Goal: Task Accomplishment & Management: Use online tool/utility

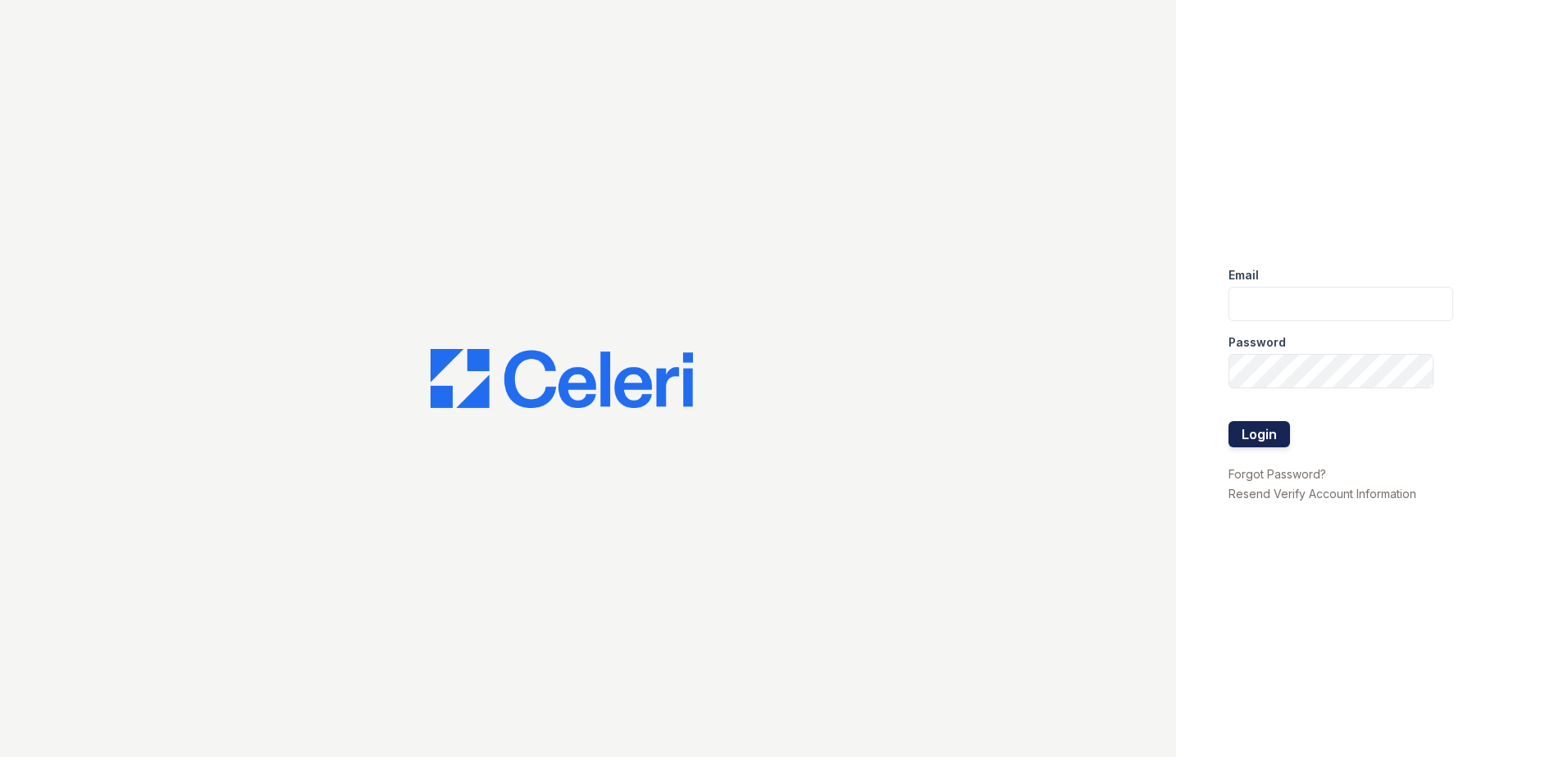
type input "RCaruth@trinity-pm.com"
click at [1264, 441] on button "Login" at bounding box center [1259, 435] width 61 height 27
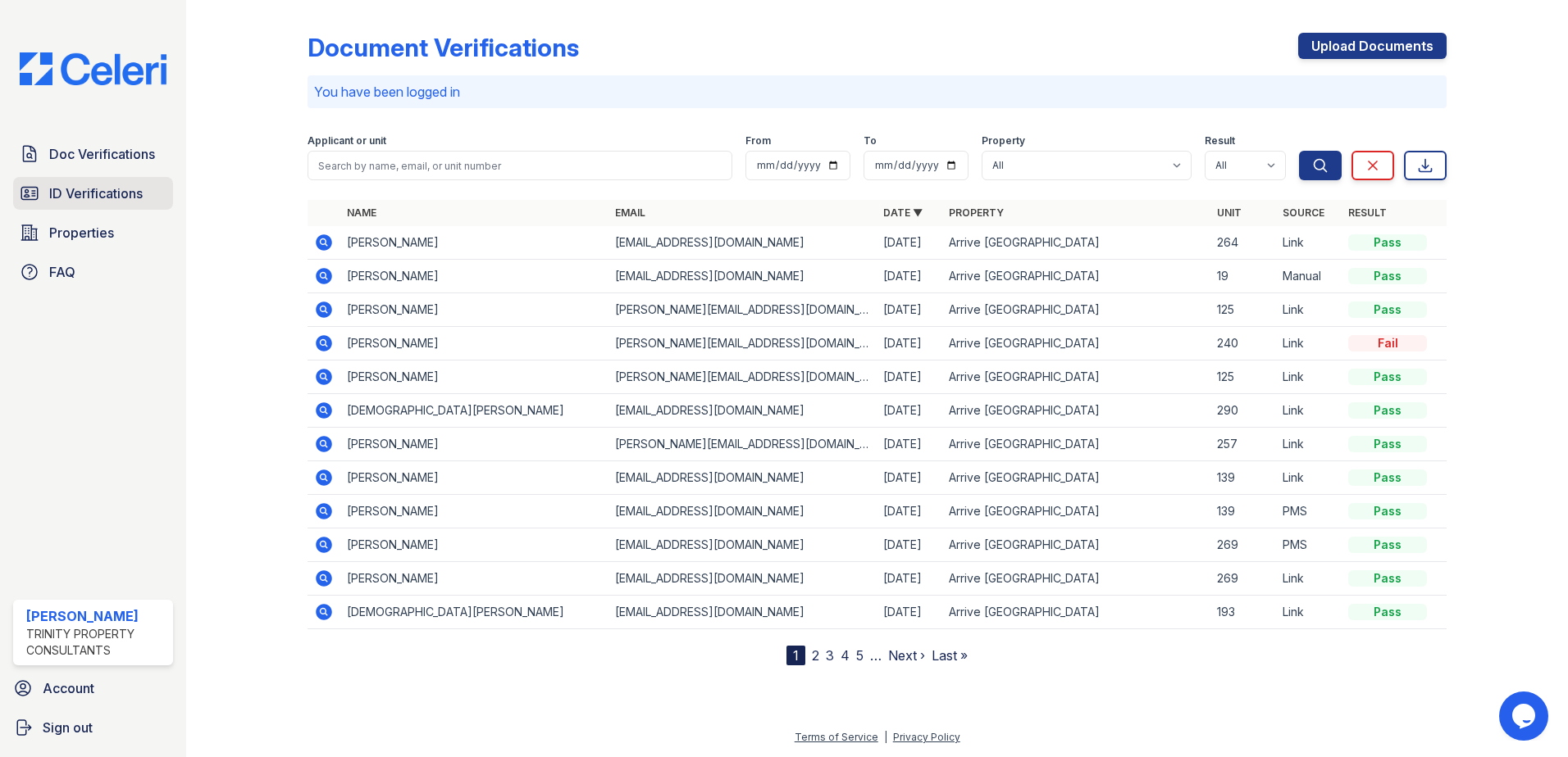
click at [99, 202] on span "ID Verifications" at bounding box center [96, 193] width 94 height 20
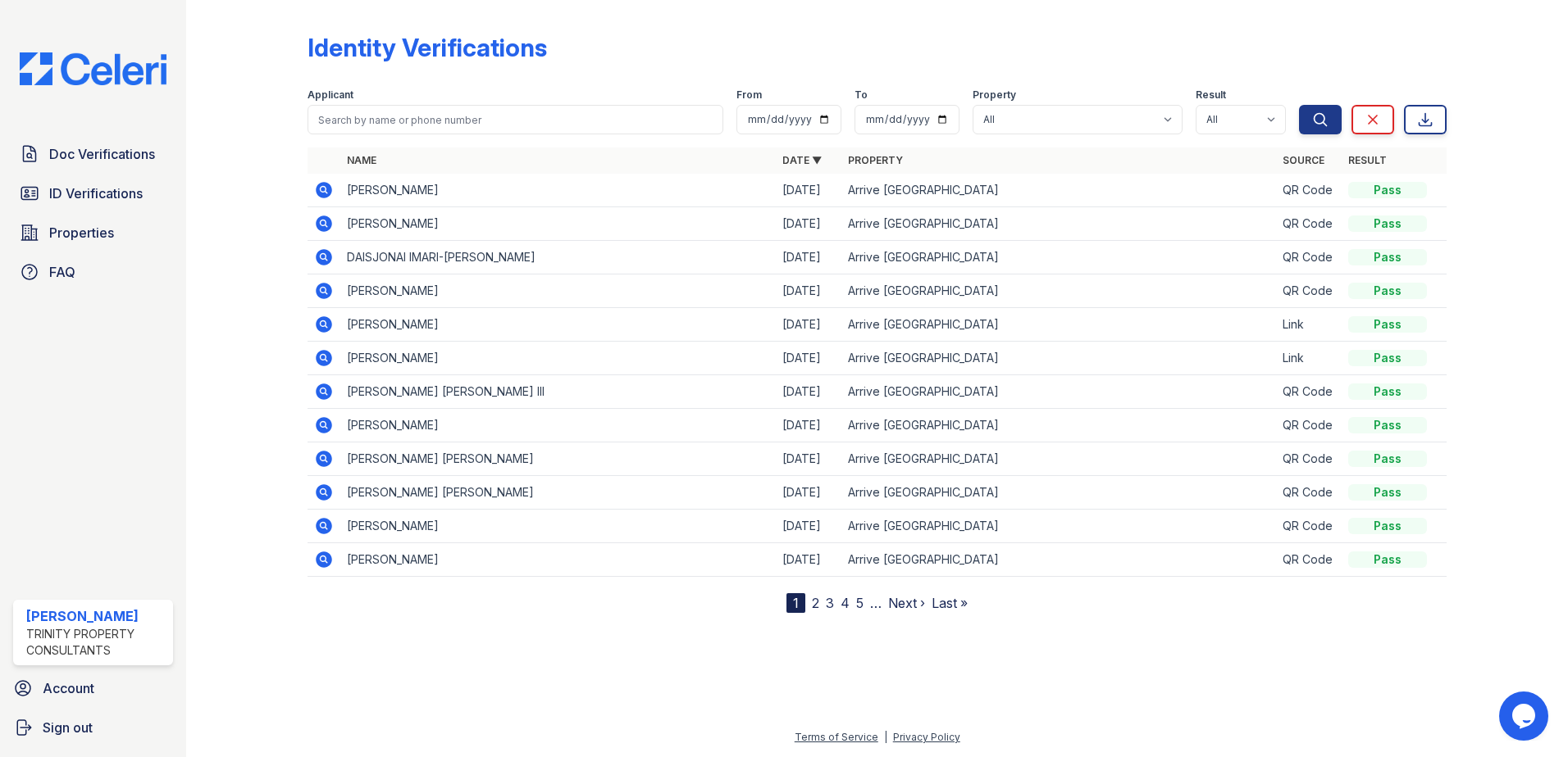
drag, startPoint x: 1390, startPoint y: 37, endPoint x: 1312, endPoint y: 21, distance: 79.6
click at [1390, 36] on div "Identity Verifications" at bounding box center [877, 53] width 1139 height 42
click at [124, 184] on span "ID Verifications" at bounding box center [96, 193] width 94 height 20
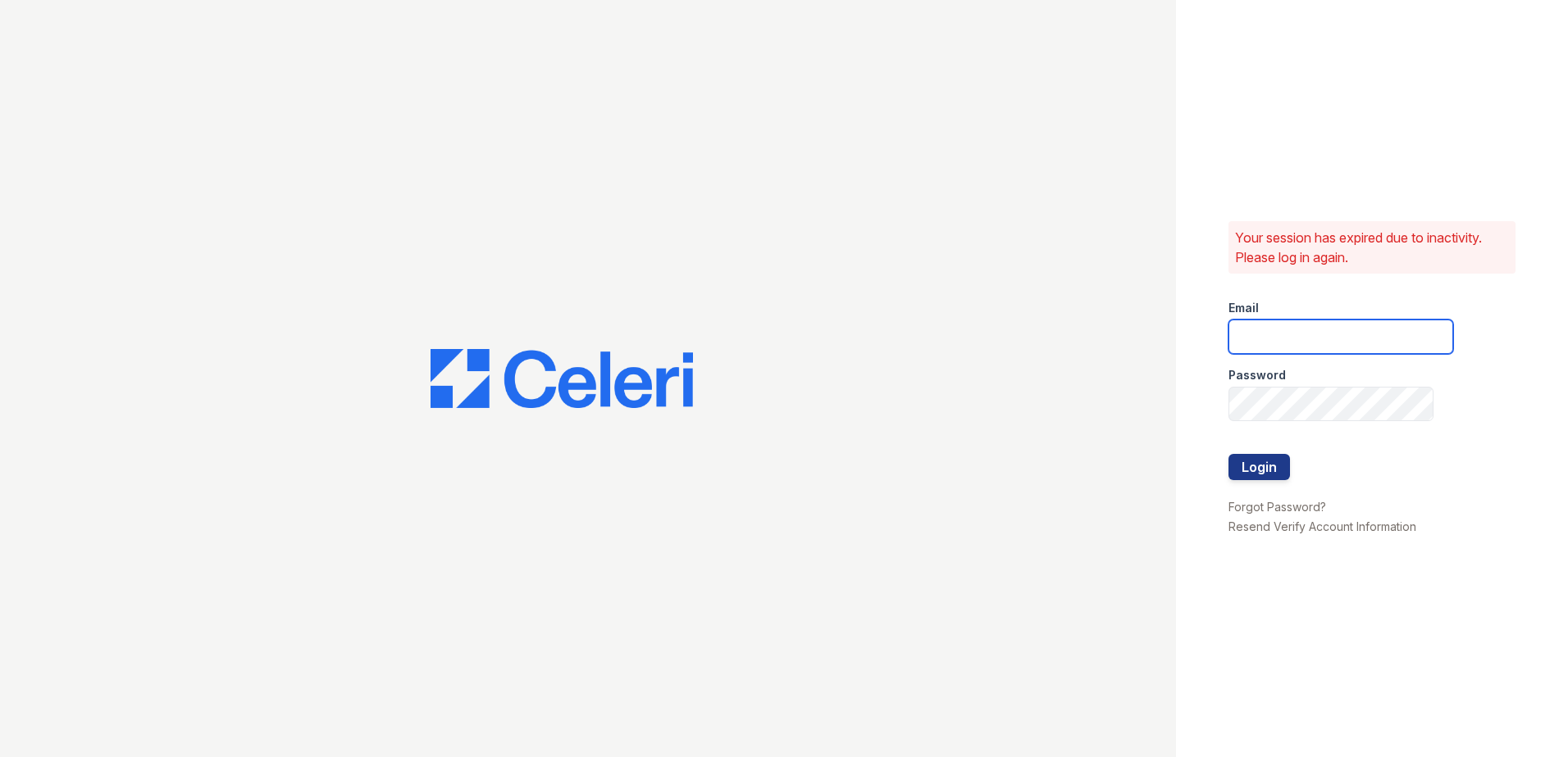
type input "RCaruth@trinity-pm.com"
click at [1252, 471] on button "Login" at bounding box center [1259, 467] width 61 height 27
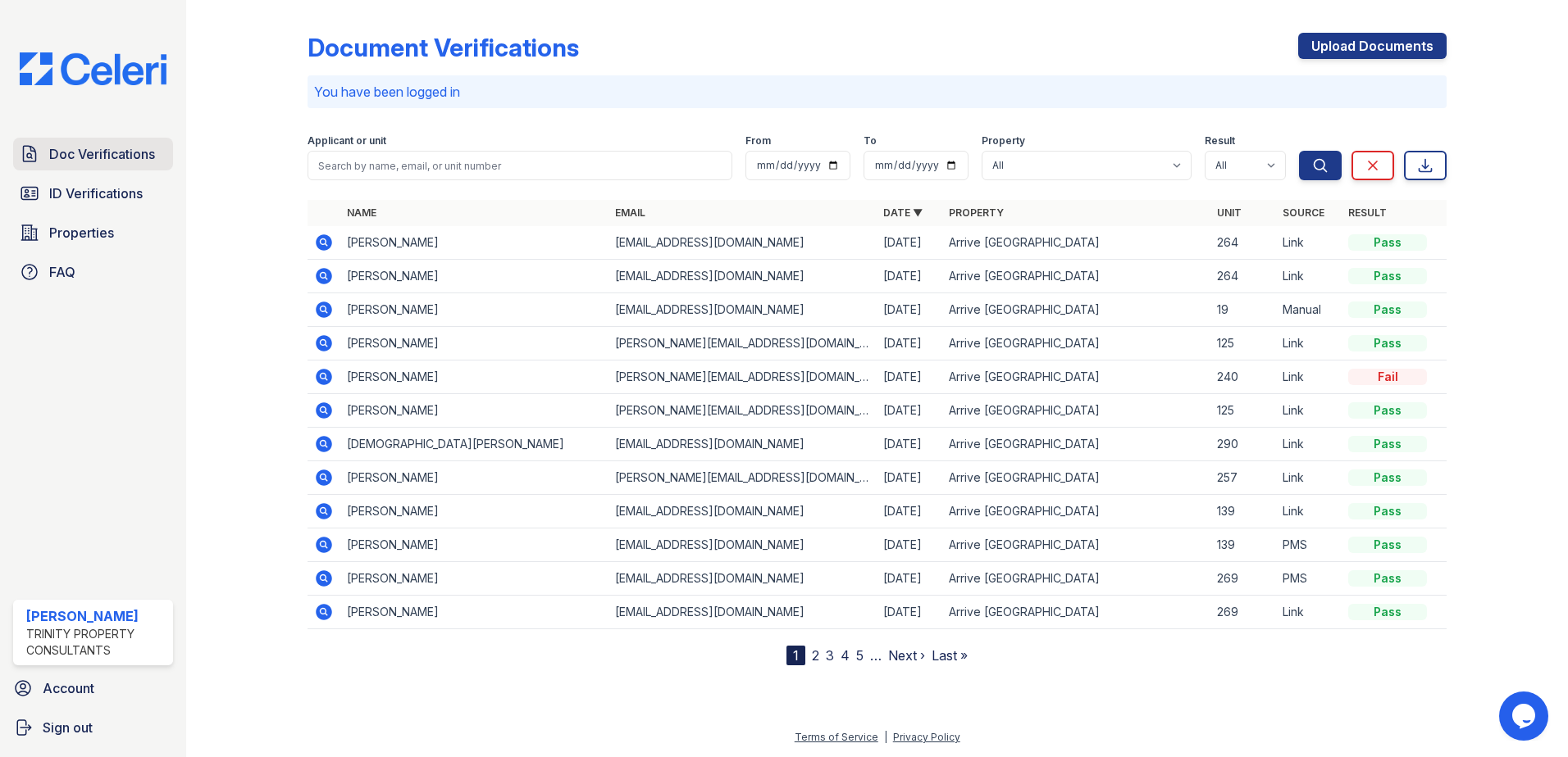
click at [91, 159] on span "Doc Verifications" at bounding box center [101, 154] width 105 height 20
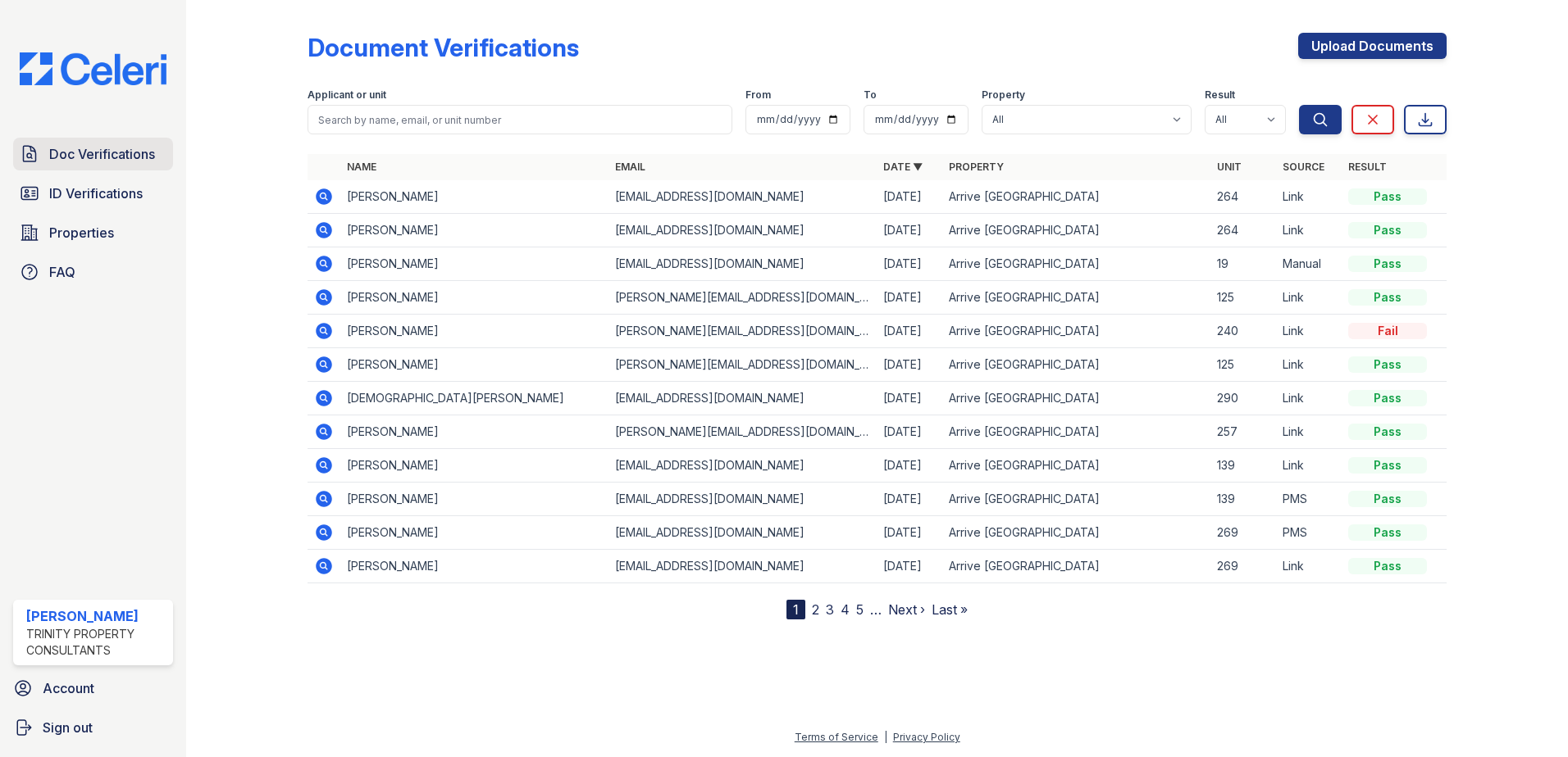
click at [83, 148] on span "Doc Verifications" at bounding box center [101, 154] width 105 height 20
click at [96, 191] on span "ID Verifications" at bounding box center [96, 193] width 94 height 20
